Goal: Information Seeking & Learning: Learn about a topic

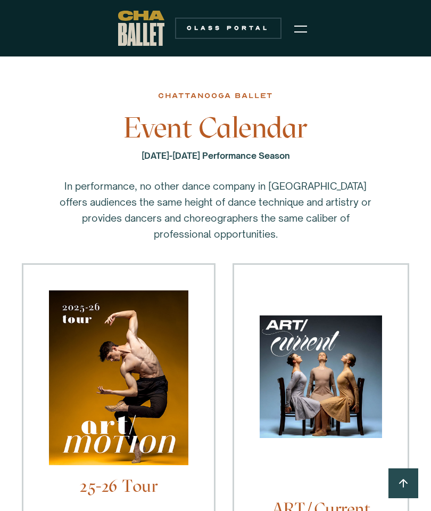
click at [306, 28] on img "menu" at bounding box center [301, 28] width 13 height 13
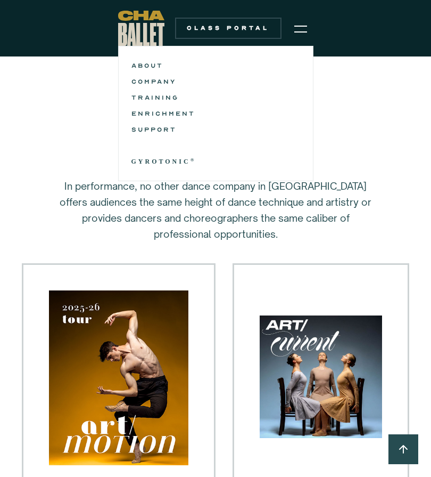
click at [176, 96] on link "TRAINING" at bounding box center [216, 97] width 169 height 13
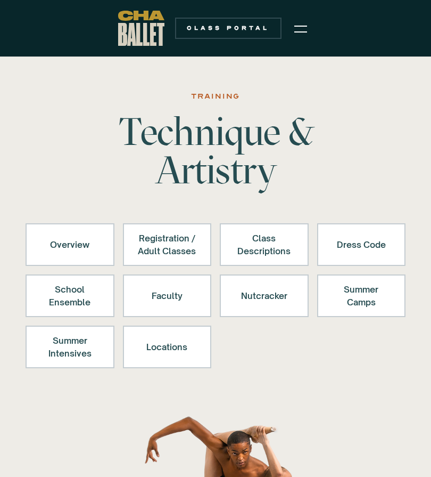
click at [365, 254] on div "Dress Code" at bounding box center [361, 245] width 61 height 26
click at [366, 247] on div "Dress Code" at bounding box center [361, 245] width 61 height 26
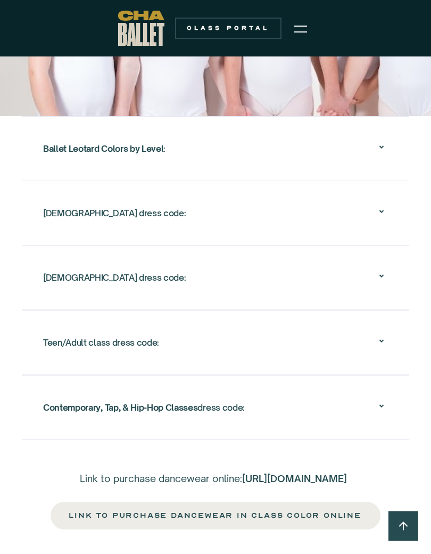
click at [385, 270] on icon at bounding box center [382, 276] width 13 height 13
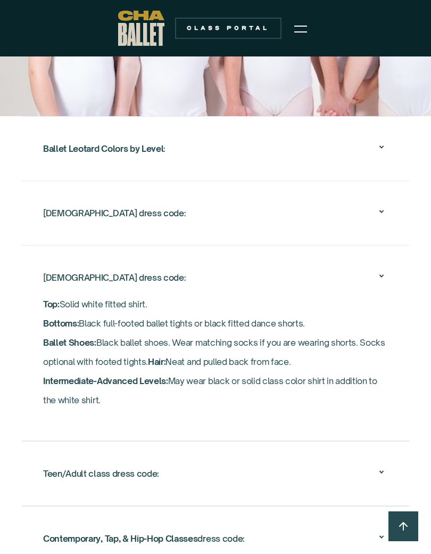
click at [383, 457] on div "Teen/Adult class dress code:" at bounding box center [215, 474] width 345 height 34
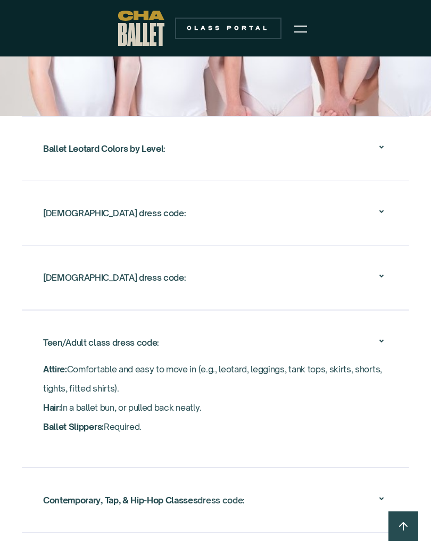
click at [386, 270] on icon at bounding box center [382, 276] width 13 height 13
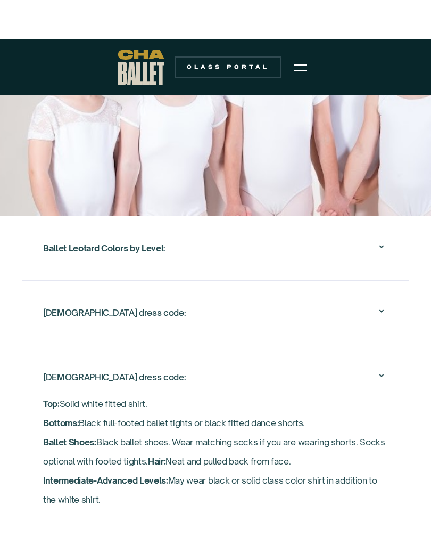
scroll to position [1826, 0]
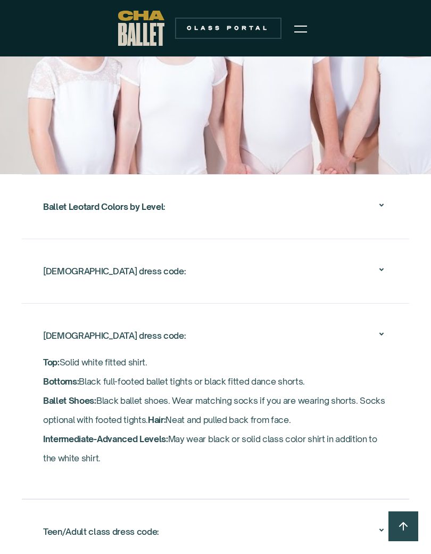
click at [387, 190] on div "Ballet Leotard Colors by Level :" at bounding box center [215, 207] width 345 height 34
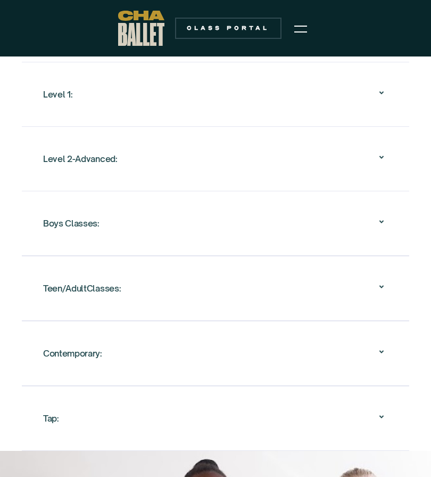
click at [377, 216] on icon at bounding box center [382, 222] width 13 height 13
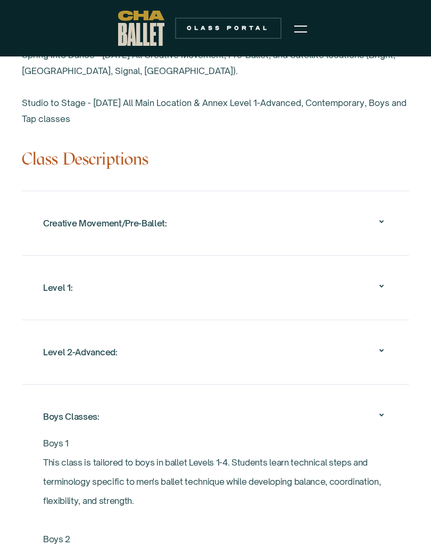
scroll to position [1090, 0]
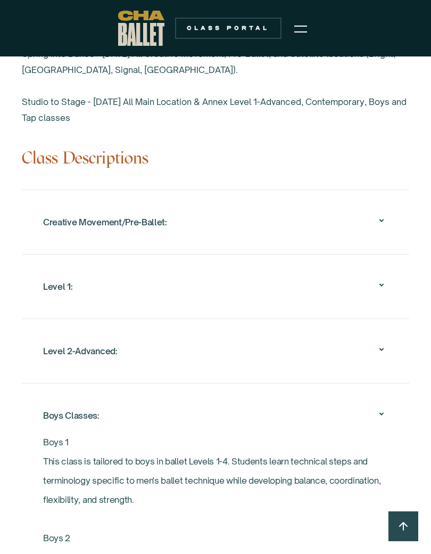
click at [382, 283] on icon at bounding box center [382, 284] width 4 height 3
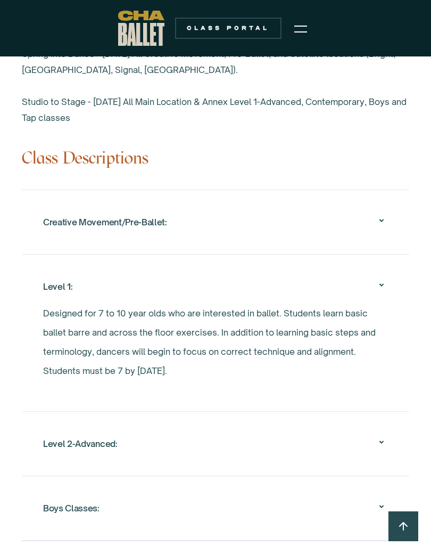
click at [377, 436] on icon at bounding box center [382, 442] width 13 height 13
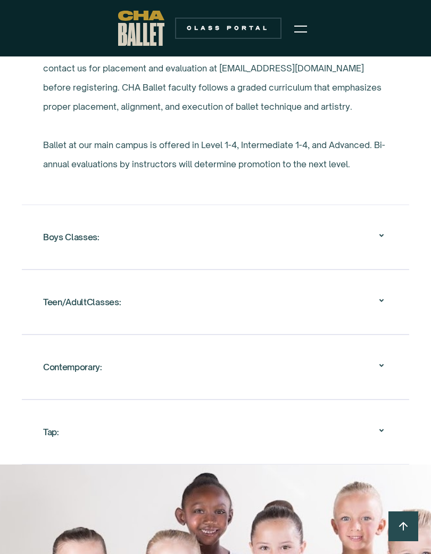
scroll to position [1421, 0]
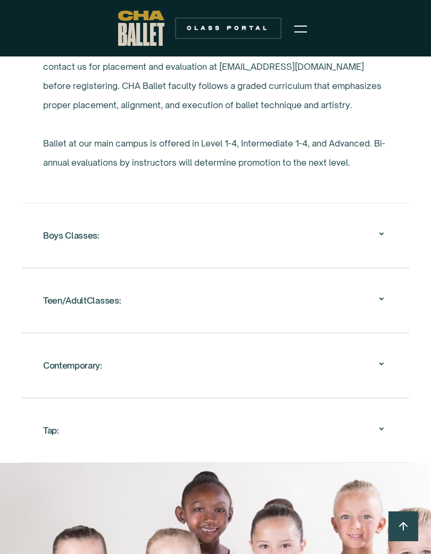
click at [388, 357] on icon at bounding box center [382, 363] width 13 height 13
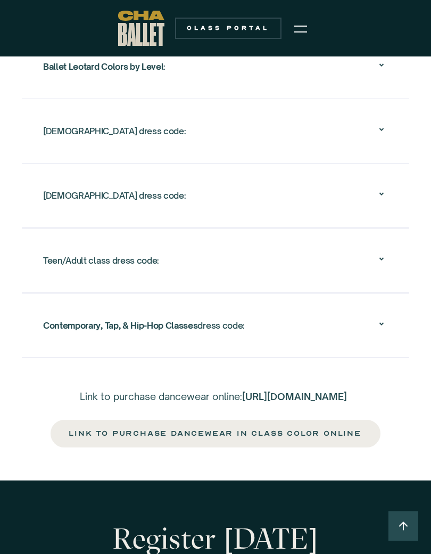
scroll to position [2423, 0]
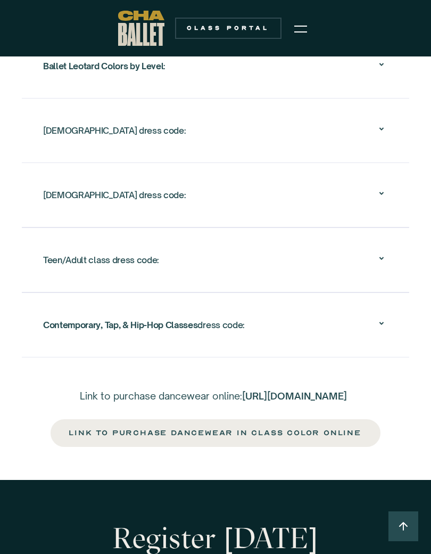
click at [386, 317] on icon at bounding box center [382, 323] width 13 height 13
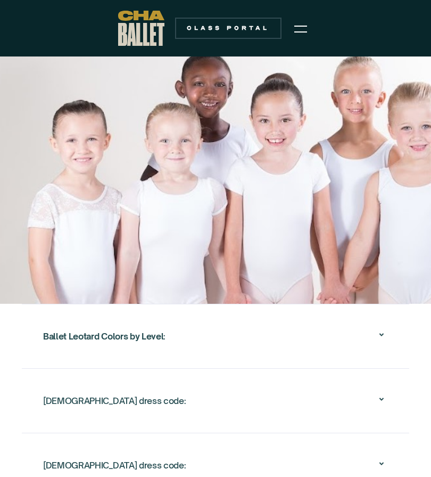
scroll to position [1689, 0]
